Goal: Information Seeking & Learning: Check status

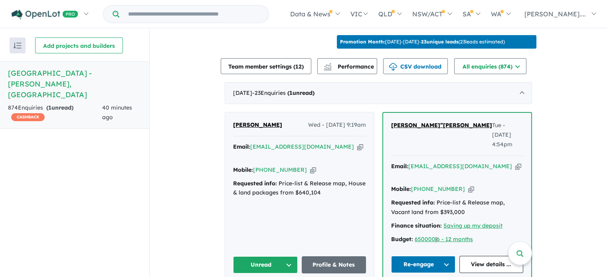
scroll to position [279, 0]
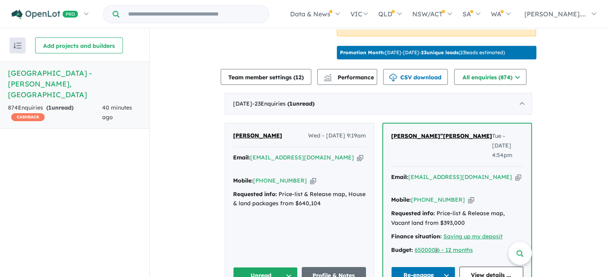
click at [287, 267] on button "Unread" at bounding box center [265, 275] width 65 height 17
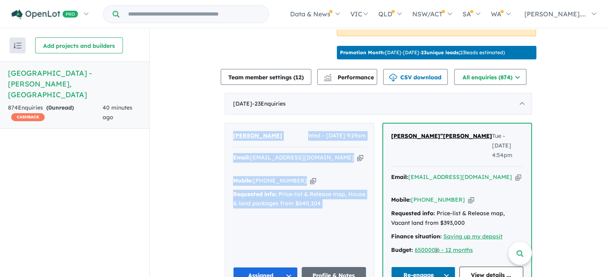
drag, startPoint x: 362, startPoint y: 221, endPoint x: 220, endPoint y: 110, distance: 180.4
copy div "[PERSON_NAME] Wed - [DATE] 9:19am Email: [EMAIL_ADDRESS][DOMAIN_NAME] Copied! M…"
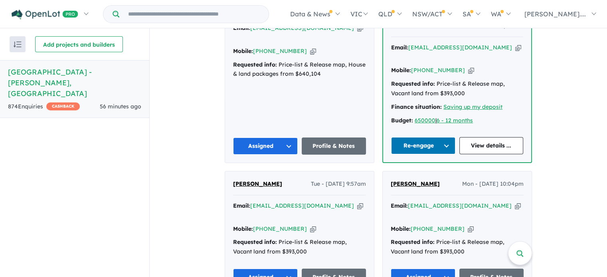
scroll to position [417, 0]
